Goal: Check status: Check status

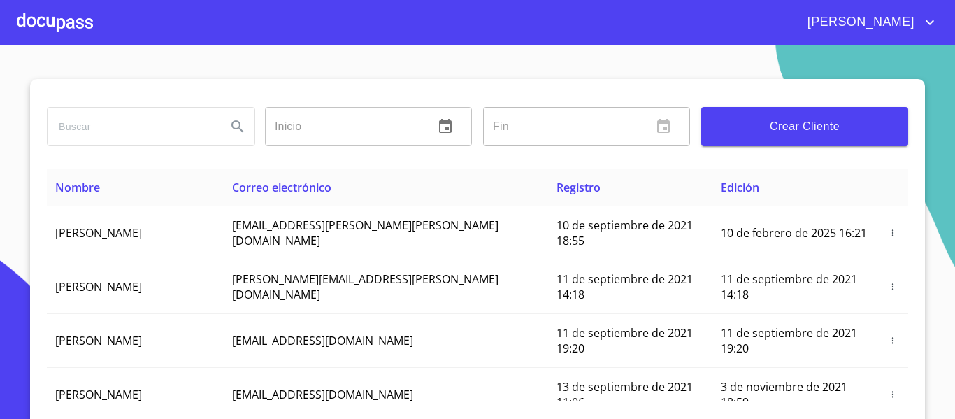
click at [117, 127] on input "search" at bounding box center [132, 127] width 168 height 38
type input "[PERSON_NAME]"
click at [234, 127] on icon "Search" at bounding box center [237, 126] width 12 height 12
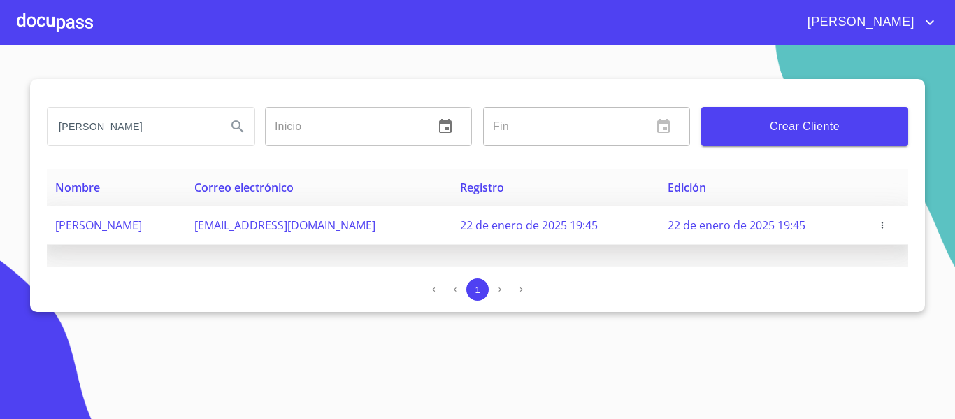
click at [452, 234] on td "[EMAIL_ADDRESS][DOMAIN_NAME]" at bounding box center [319, 225] width 266 height 38
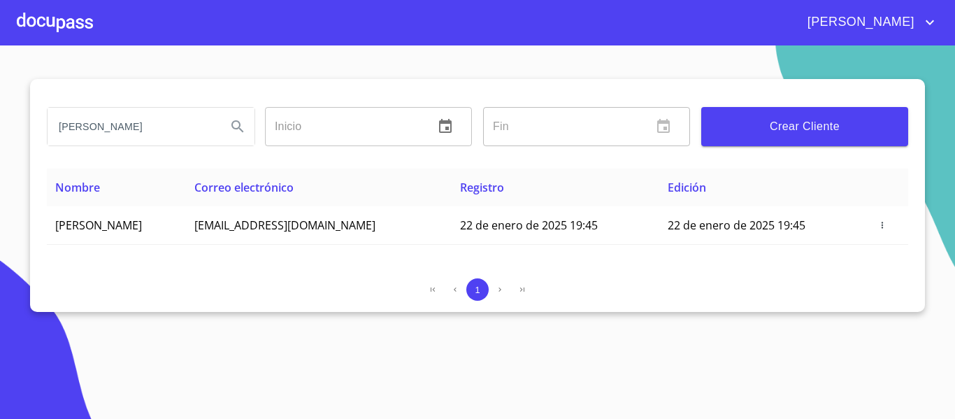
drag, startPoint x: 146, startPoint y: 126, endPoint x: 58, endPoint y: 127, distance: 88.1
click at [58, 127] on input "[PERSON_NAME]" at bounding box center [132, 127] width 168 height 38
click at [59, 17] on div at bounding box center [55, 22] width 76 height 45
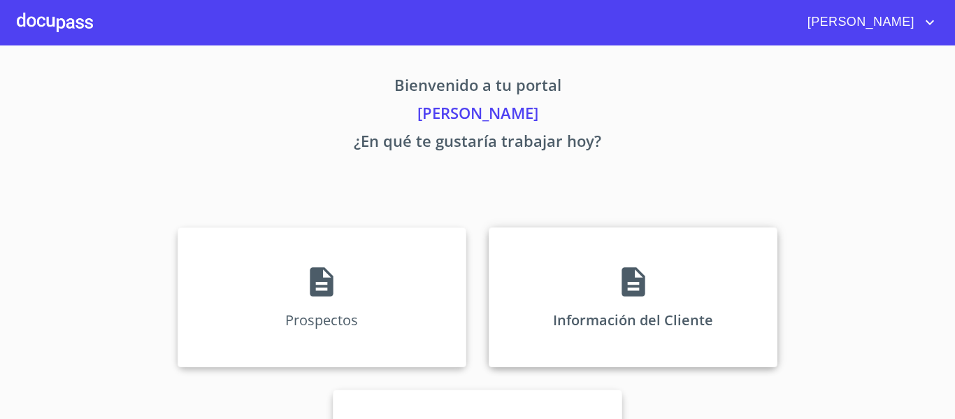
click at [589, 320] on div "Información del Cliente" at bounding box center [633, 297] width 289 height 140
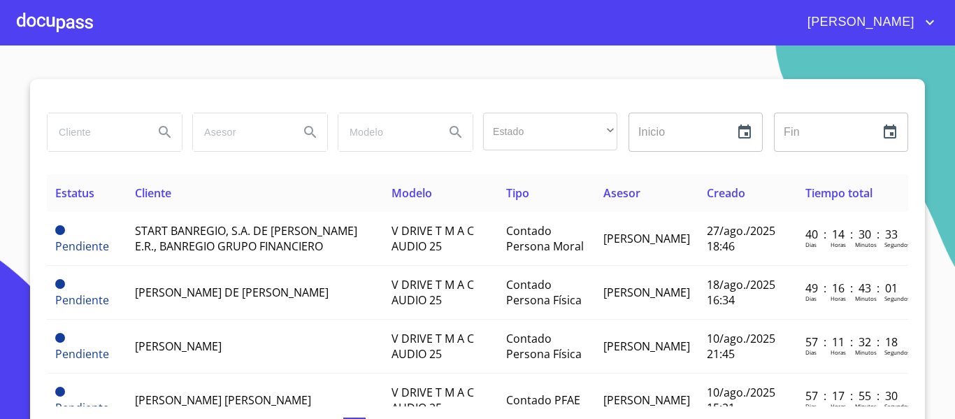
paste input "[PERSON_NAME]"
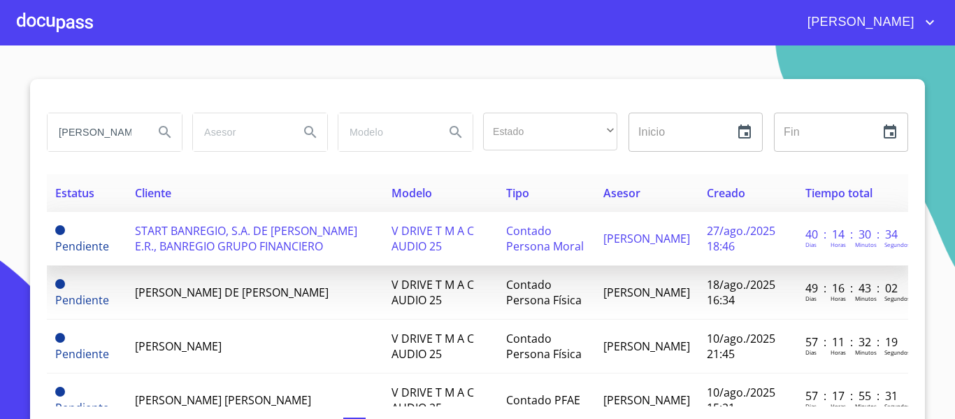
scroll to position [0, 8]
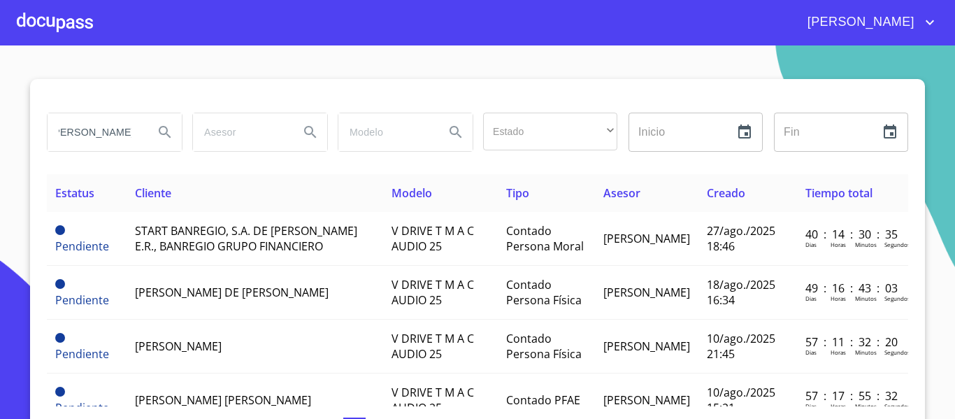
type input "[PERSON_NAME]"
click at [158, 133] on icon "Search" at bounding box center [165, 132] width 17 height 17
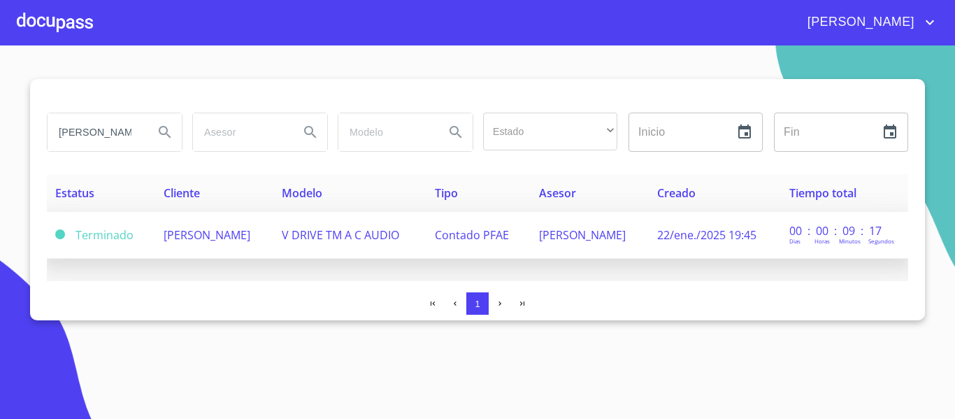
click at [378, 231] on span "V DRIVE TM A C AUDIO" at bounding box center [340, 234] width 117 height 15
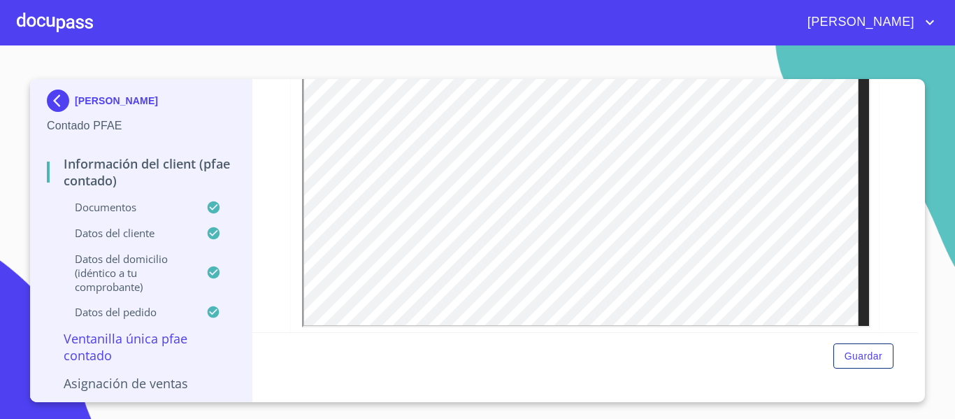
scroll to position [350, 0]
click at [241, 187] on div "[PERSON_NAME] Contado PFAE Información del Client (PFAE contado) Documentos Dat…" at bounding box center [141, 240] width 222 height 323
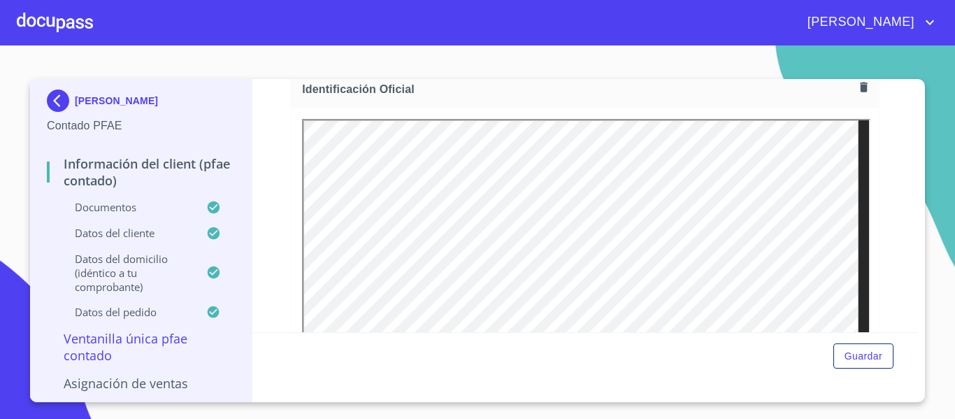
click at [57, 98] on img at bounding box center [61, 101] width 28 height 22
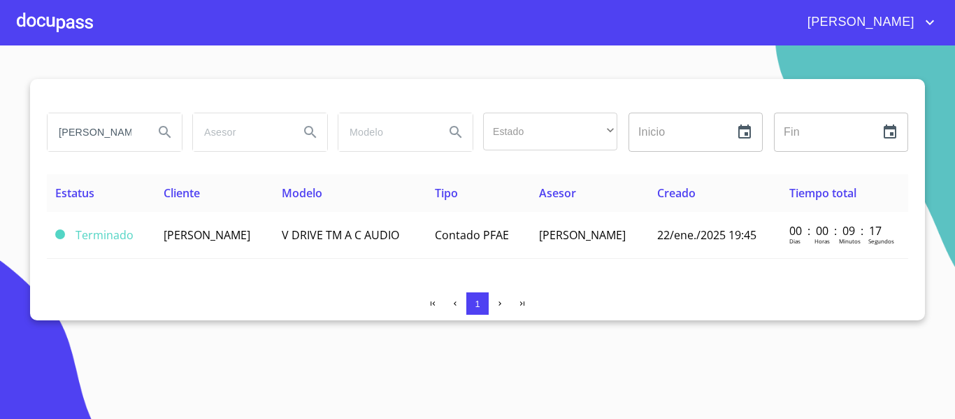
click at [53, 132] on input "[PERSON_NAME]" at bounding box center [95, 132] width 95 height 38
type input "s"
